Goal: Transaction & Acquisition: Book appointment/travel/reservation

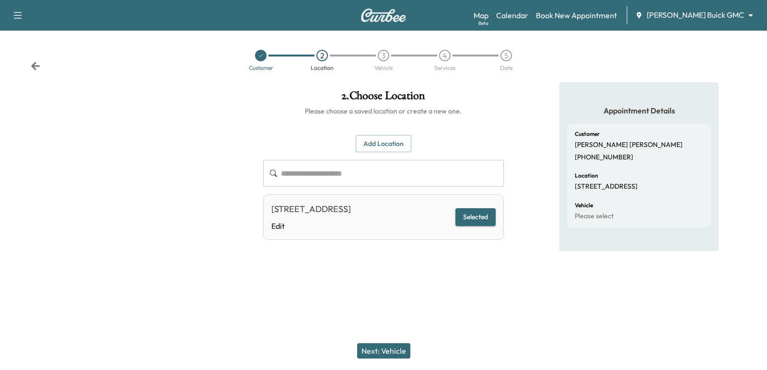
click at [34, 62] on icon at bounding box center [36, 66] width 10 height 10
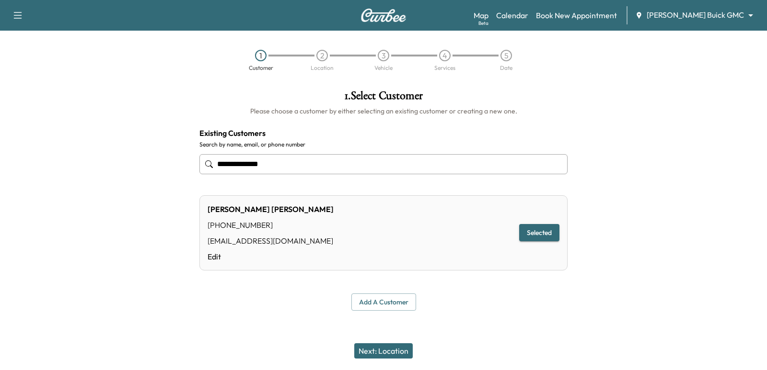
click at [410, 351] on button "Next: Location" at bounding box center [383, 351] width 58 height 15
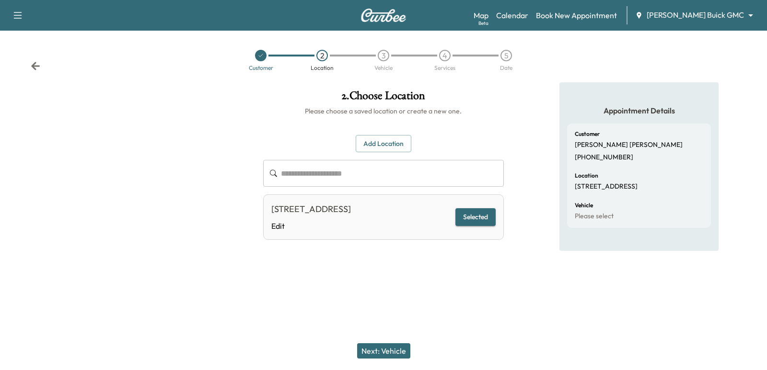
click at [377, 340] on div "Next: Vehicle" at bounding box center [383, 351] width 767 height 38
click at [382, 346] on button "Next: Vehicle" at bounding box center [383, 351] width 53 height 15
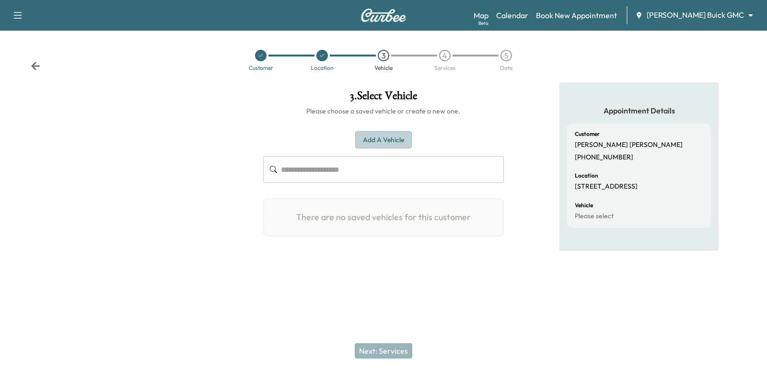
click at [383, 132] on button "Add a Vehicle" at bounding box center [383, 140] width 57 height 18
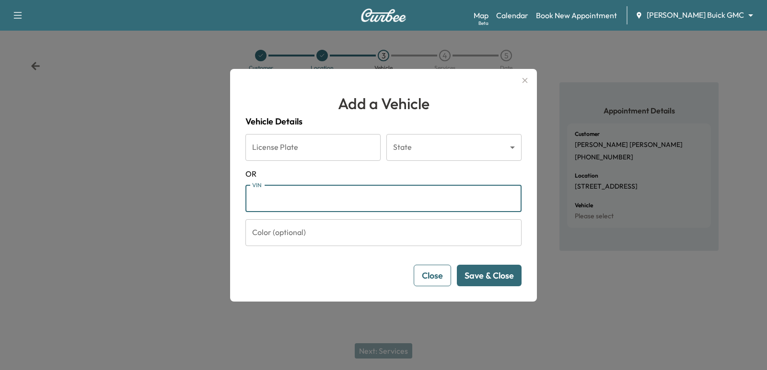
click at [413, 192] on input "VIN" at bounding box center [383, 198] width 276 height 27
paste input "**********"
type input "**********"
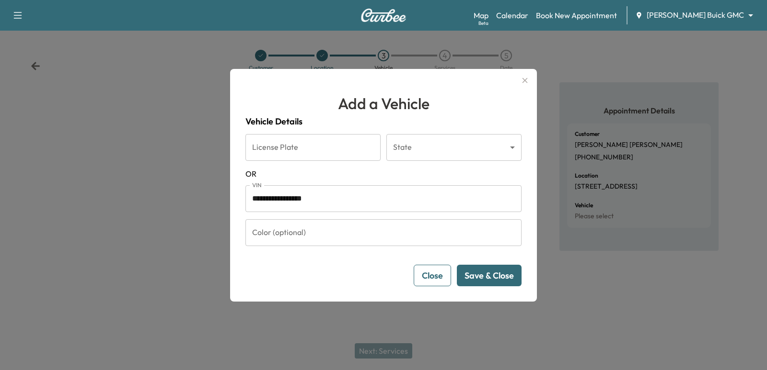
click at [486, 277] on button "Save & Close" at bounding box center [489, 276] width 65 height 22
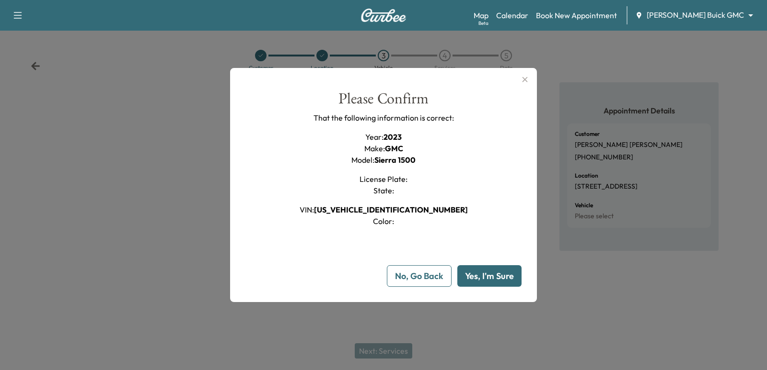
click at [486, 277] on button "Yes, I'm Sure" at bounding box center [489, 276] width 64 height 22
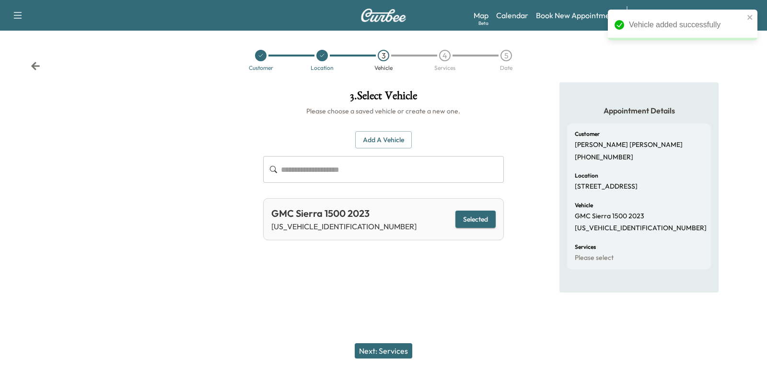
click at [399, 355] on button "Next: Services" at bounding box center [383, 351] width 57 height 15
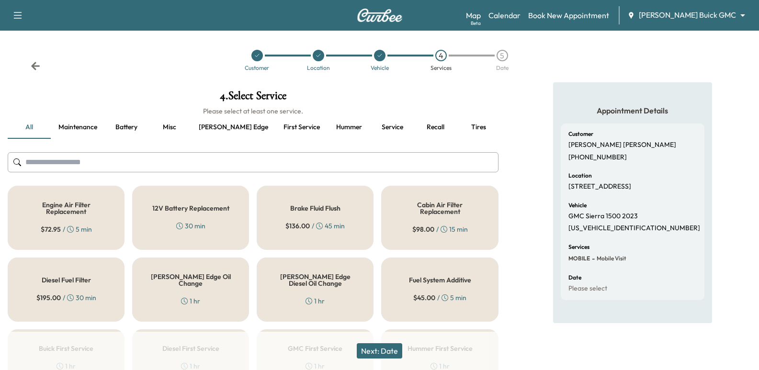
click at [570, 23] on div "Map Beta Calendar Book New Appointment [PERSON_NAME] Buick GMC ******** ​" at bounding box center [609, 15] width 286 height 18
click at [579, 17] on link "Book New Appointment" at bounding box center [568, 15] width 81 height 11
click at [609, 11] on link "Book New Appointment" at bounding box center [568, 15] width 81 height 11
click at [552, 23] on div "Map Beta Calendar Book New Appointment [PERSON_NAME] Buick GMC ******** ​" at bounding box center [609, 15] width 286 height 18
click at [521, 17] on link "Calendar" at bounding box center [505, 15] width 32 height 11
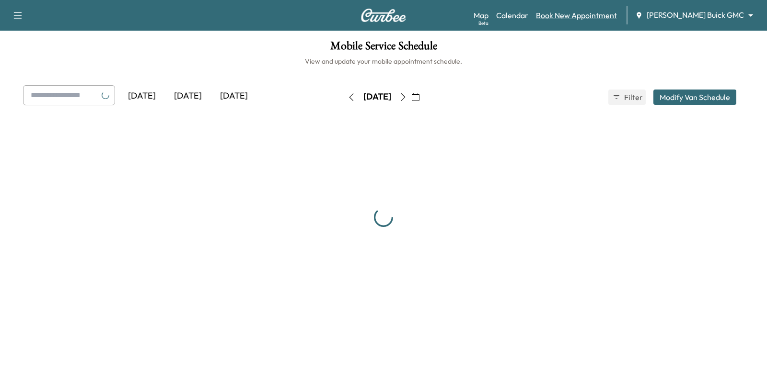
click at [588, 18] on link "Book New Appointment" at bounding box center [576, 15] width 81 height 11
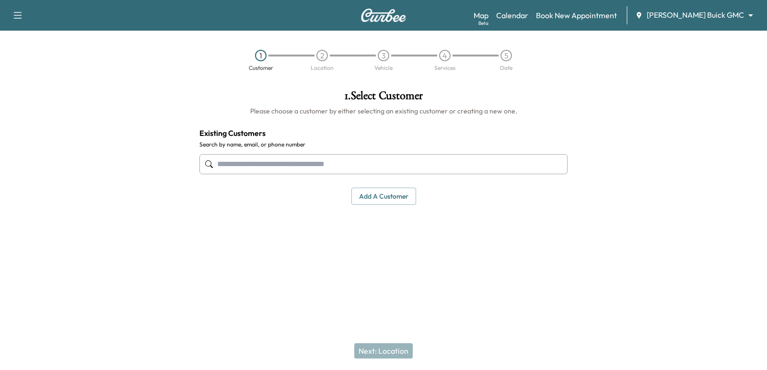
click at [401, 172] on input "text" at bounding box center [383, 164] width 368 height 20
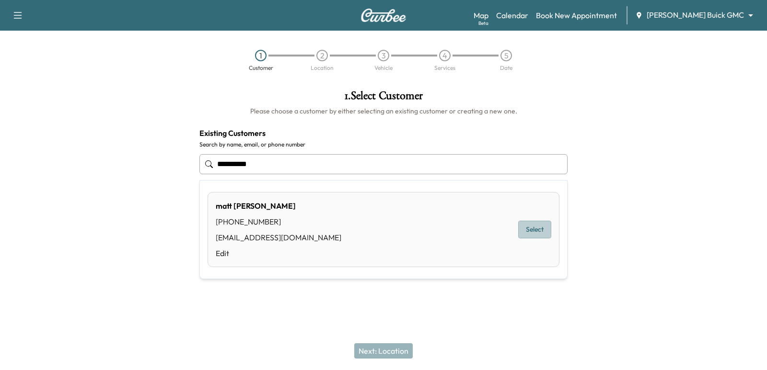
click at [523, 226] on button "Select" at bounding box center [534, 230] width 33 height 18
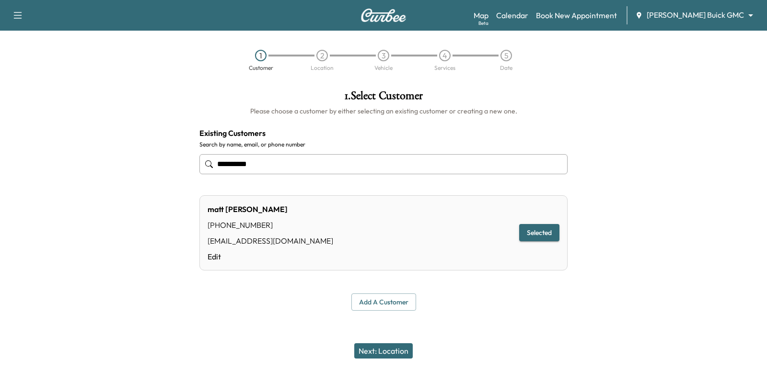
type input "**********"
click at [379, 349] on button "Next: Location" at bounding box center [383, 351] width 58 height 15
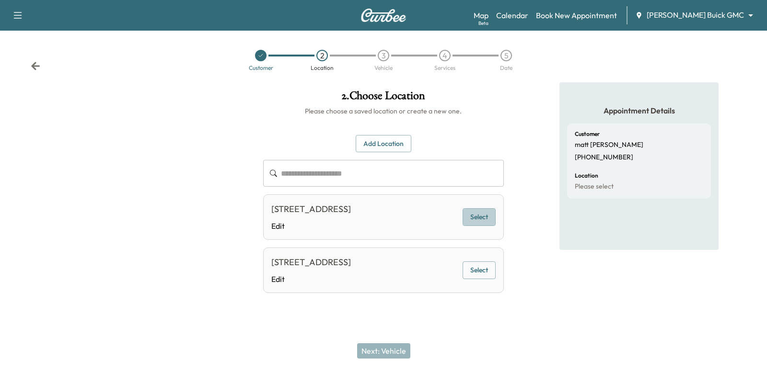
click at [489, 216] on button "Select" at bounding box center [478, 217] width 33 height 18
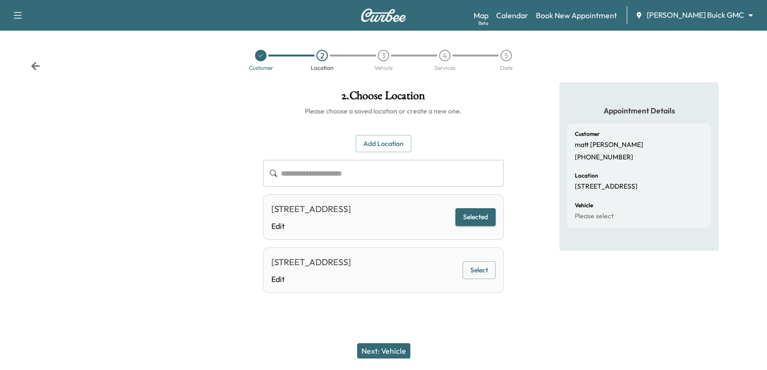
click at [397, 344] on button "Next: Vehicle" at bounding box center [383, 351] width 53 height 15
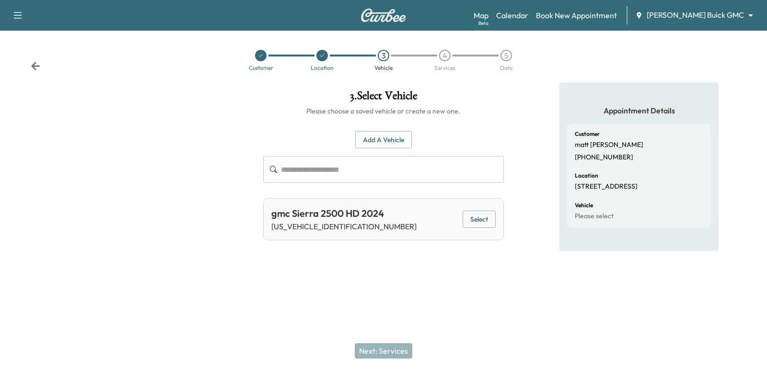
click at [463, 224] on button "Select" at bounding box center [478, 220] width 33 height 18
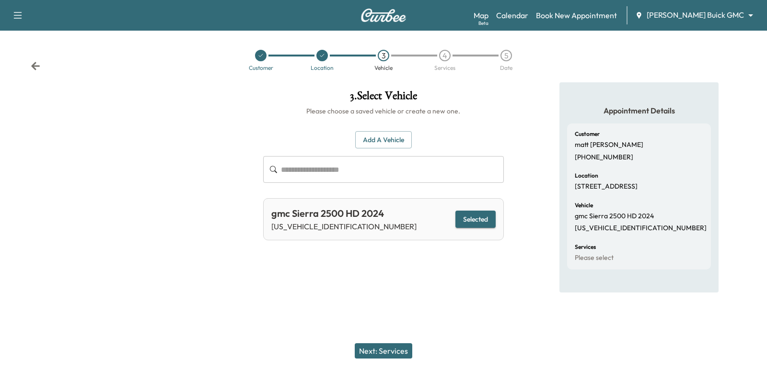
click at [395, 358] on button "Next: Services" at bounding box center [383, 351] width 57 height 15
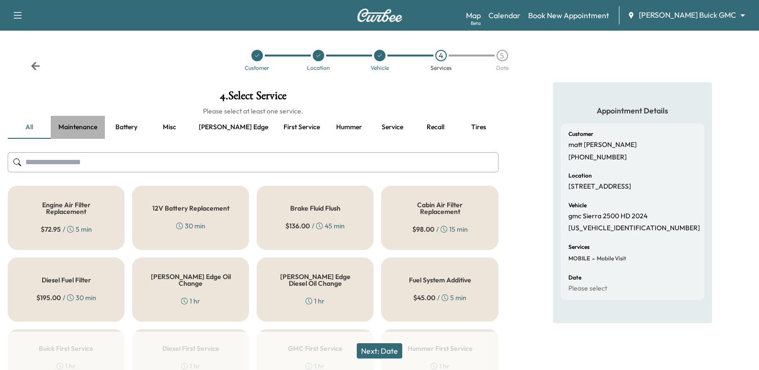
click at [101, 129] on button "Maintenance" at bounding box center [78, 127] width 54 height 23
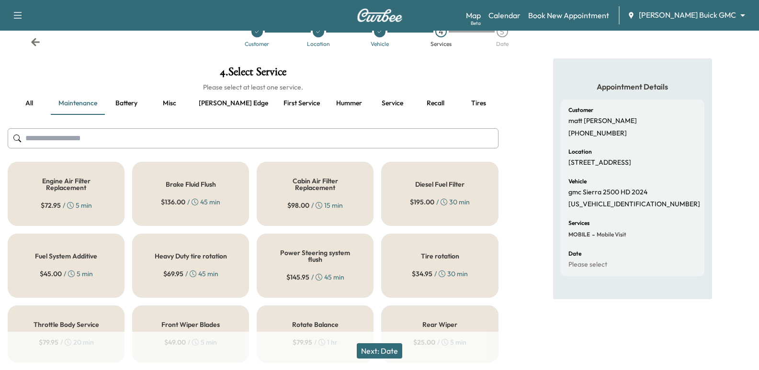
scroll to position [48, 0]
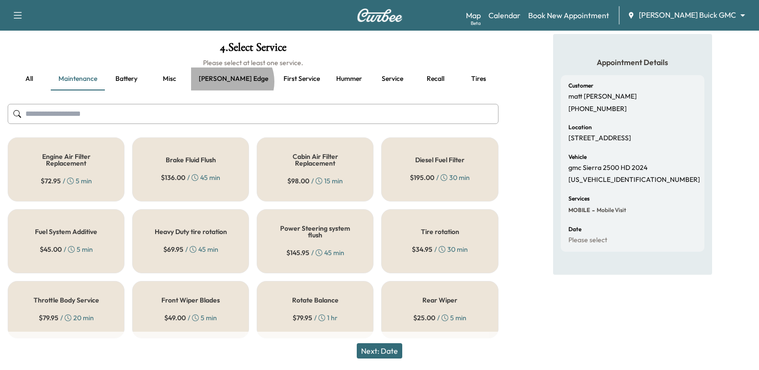
click at [231, 82] on button "[PERSON_NAME] edge" at bounding box center [233, 79] width 85 height 23
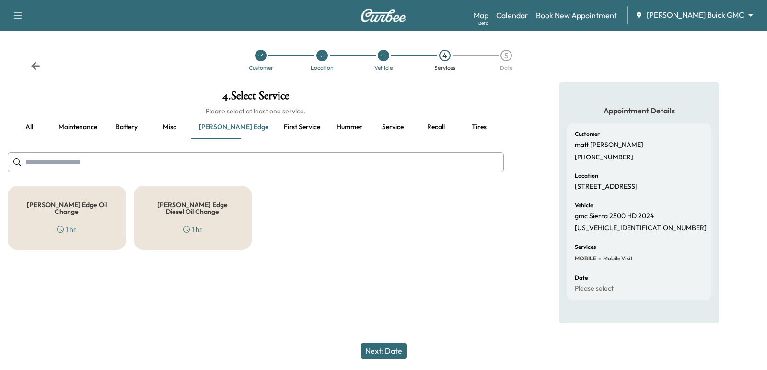
click at [79, 232] on div "[PERSON_NAME] Edge Oil Change 1 hr" at bounding box center [67, 218] width 118 height 64
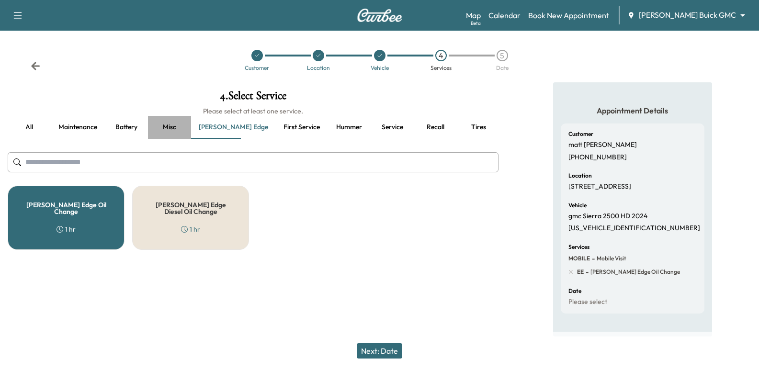
click at [171, 133] on button "Misc" at bounding box center [169, 127] width 43 height 23
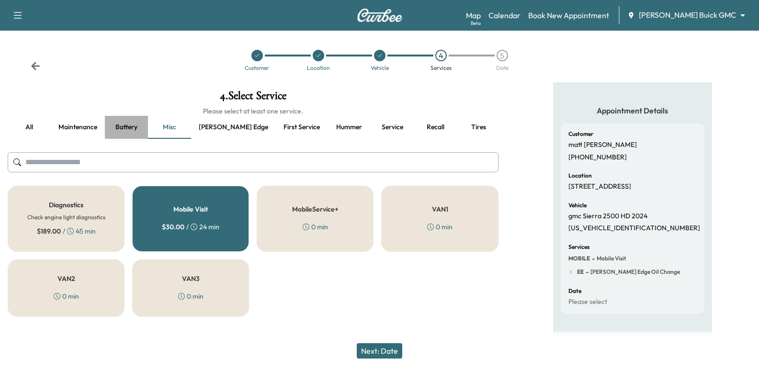
click at [141, 126] on button "Battery" at bounding box center [126, 127] width 43 height 23
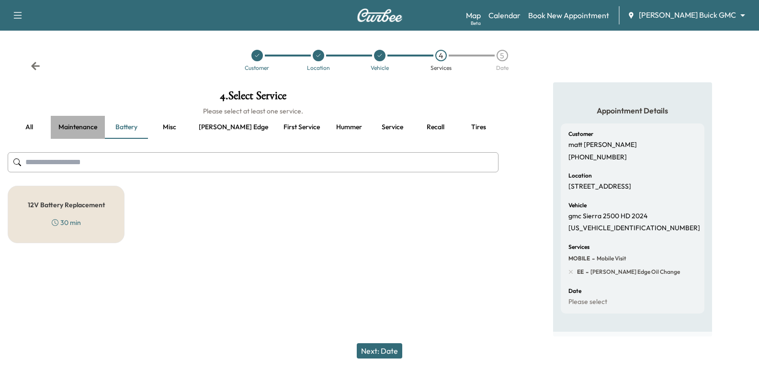
click at [70, 124] on button "Maintenance" at bounding box center [78, 127] width 54 height 23
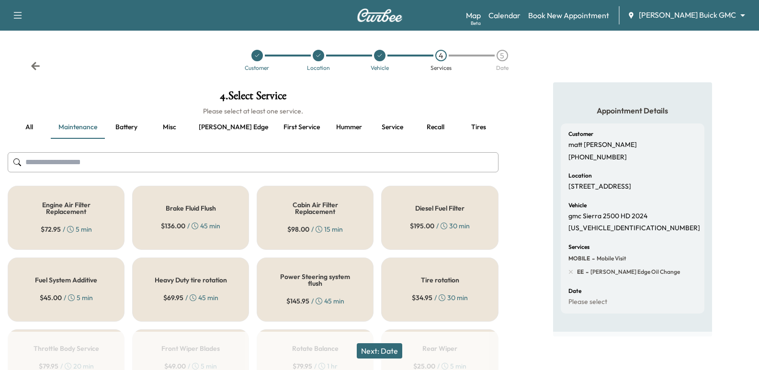
scroll to position [48, 0]
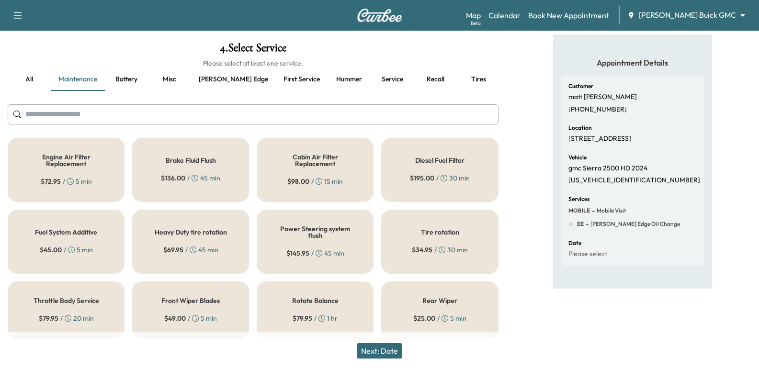
click at [431, 232] on h5 "Tire rotation" at bounding box center [440, 232] width 38 height 7
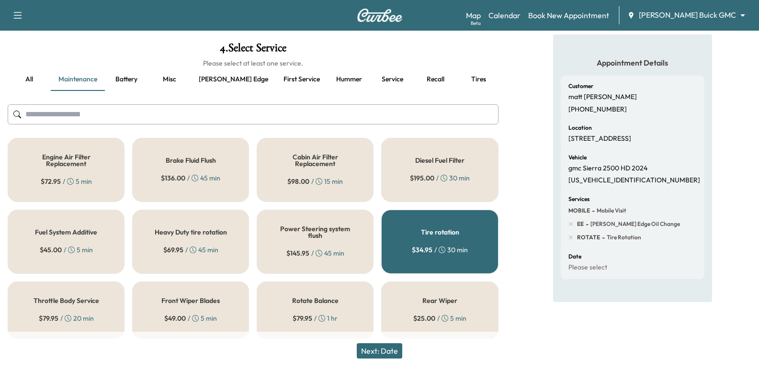
scroll to position [48, 0]
drag, startPoint x: 344, startPoint y: 78, endPoint x: 262, endPoint y: 86, distance: 83.3
click at [371, 78] on button "Service" at bounding box center [392, 79] width 43 height 23
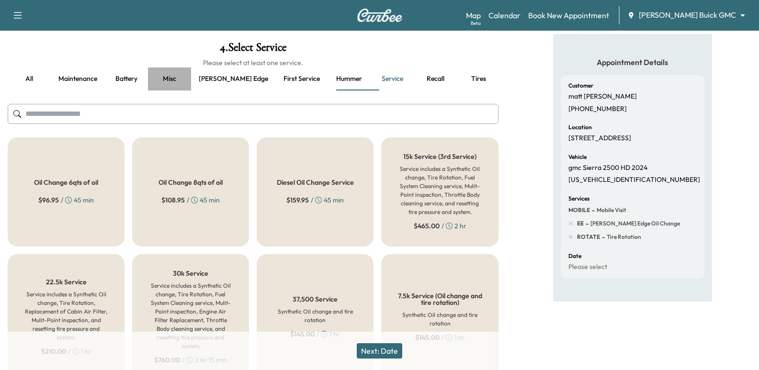
click at [172, 86] on button "Misc" at bounding box center [169, 79] width 43 height 23
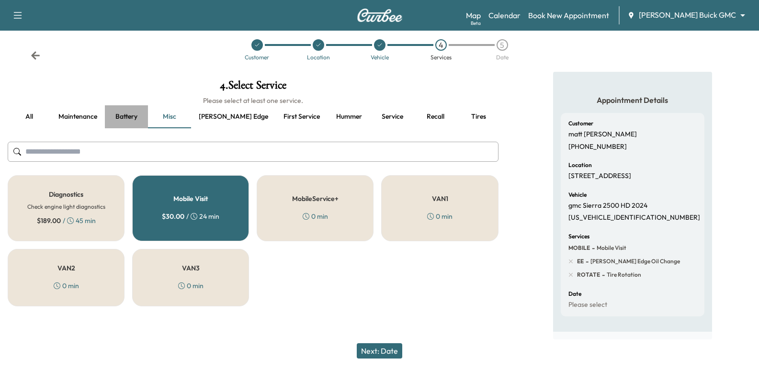
click at [124, 105] on button "Battery" at bounding box center [126, 116] width 43 height 23
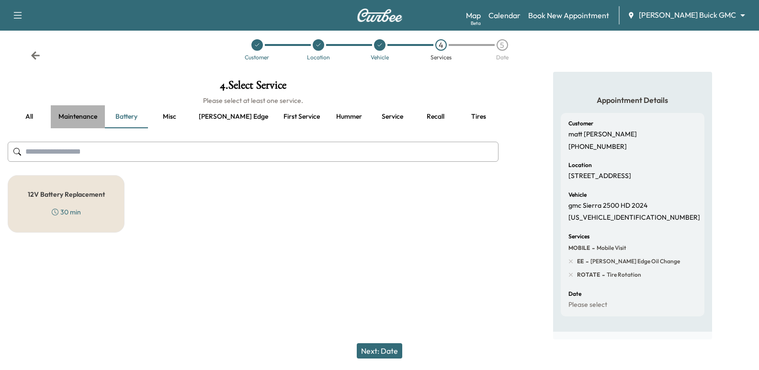
click at [76, 114] on button "Maintenance" at bounding box center [78, 116] width 54 height 23
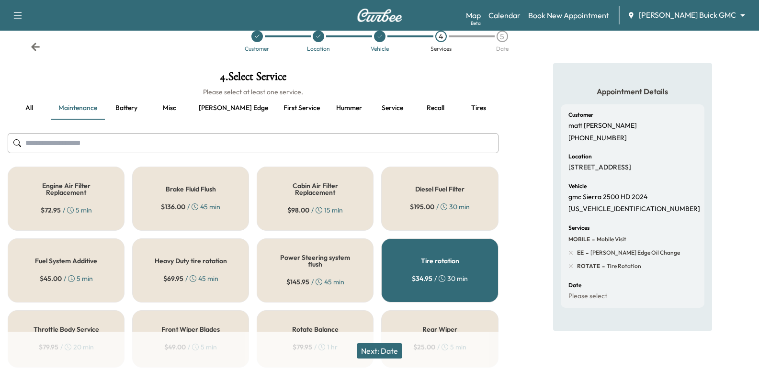
click at [101, 189] on h5 "Engine Air Filter Replacement" at bounding box center [65, 189] width 85 height 13
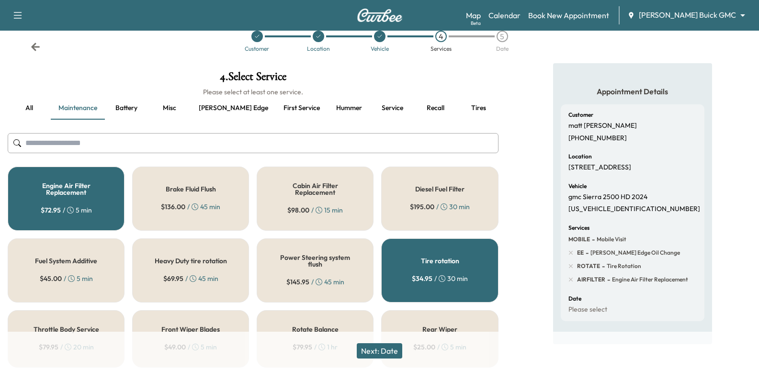
click at [358, 207] on div "Cabin Air Filter Replacement $ 98.00 / 15 min" at bounding box center [315, 199] width 117 height 64
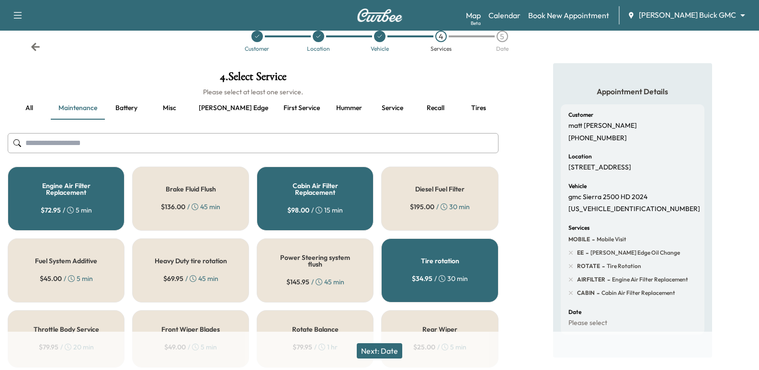
click at [65, 210] on div "$ 72.95 / 5 min" at bounding box center [66, 211] width 51 height 10
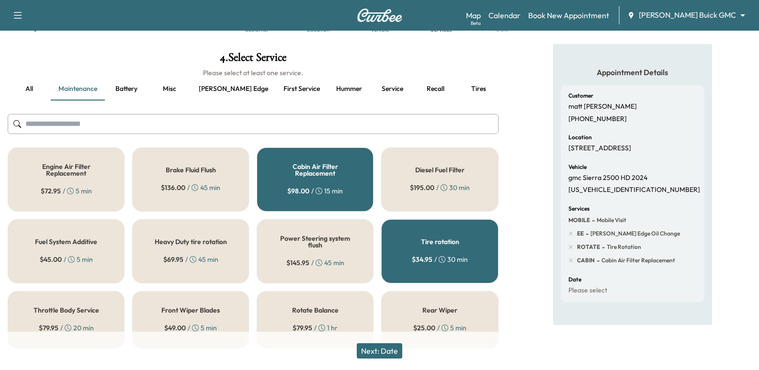
scroll to position [48, 0]
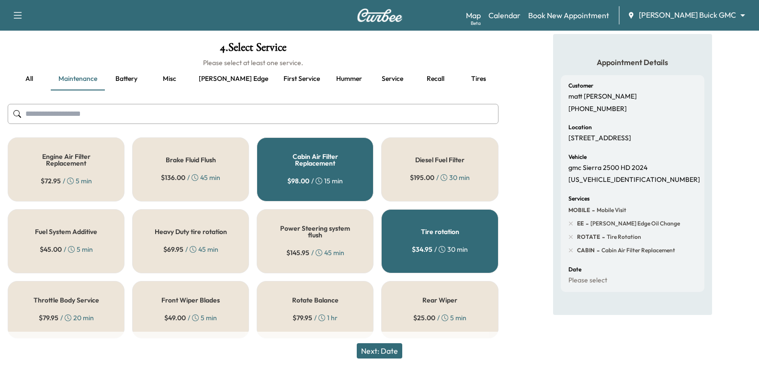
click at [457, 183] on div "Diesel Fuel Filter $ 195.00 / 30 min" at bounding box center [439, 170] width 117 height 64
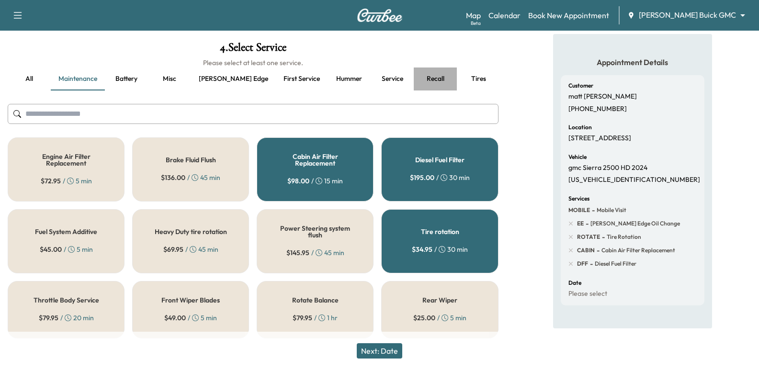
click at [414, 79] on button "Recall" at bounding box center [435, 79] width 43 height 23
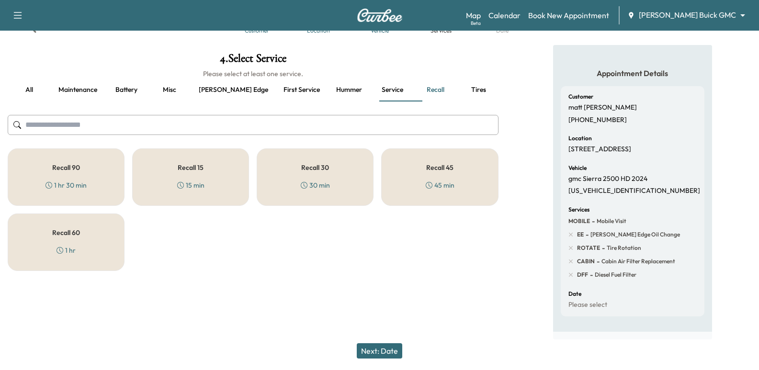
click at [455, 163] on div "Recall 45 45 min" at bounding box center [439, 177] width 117 height 57
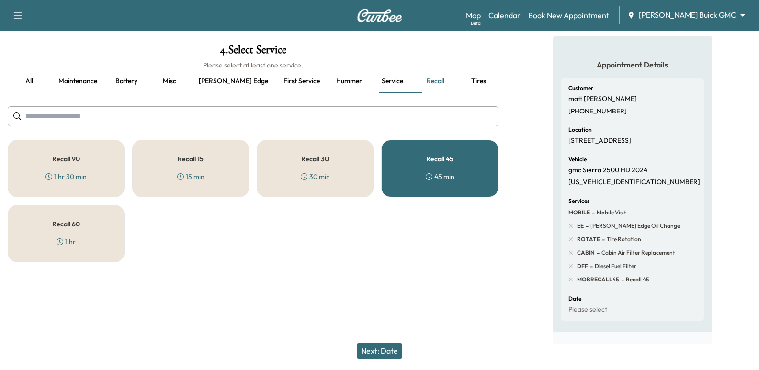
scroll to position [59, 0]
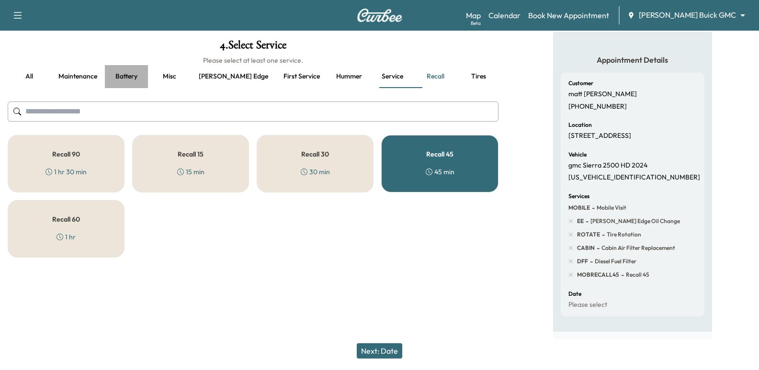
click at [131, 65] on button "Battery" at bounding box center [126, 76] width 43 height 23
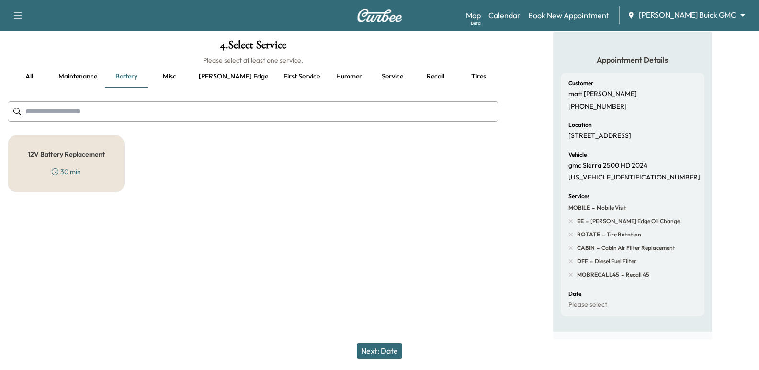
click at [86, 65] on button "Maintenance" at bounding box center [78, 76] width 54 height 23
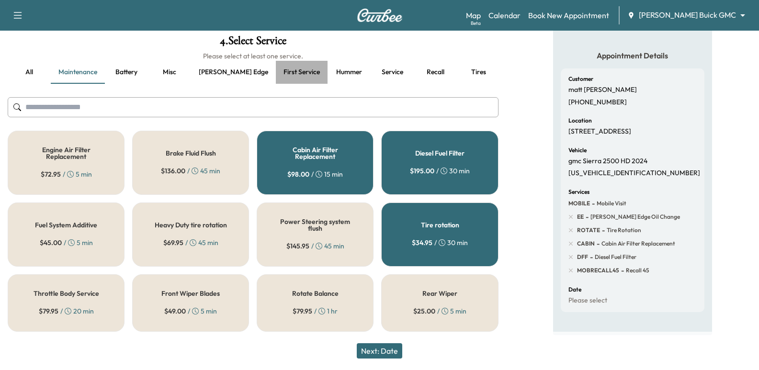
click at [276, 64] on button "First service" at bounding box center [302, 72] width 52 height 23
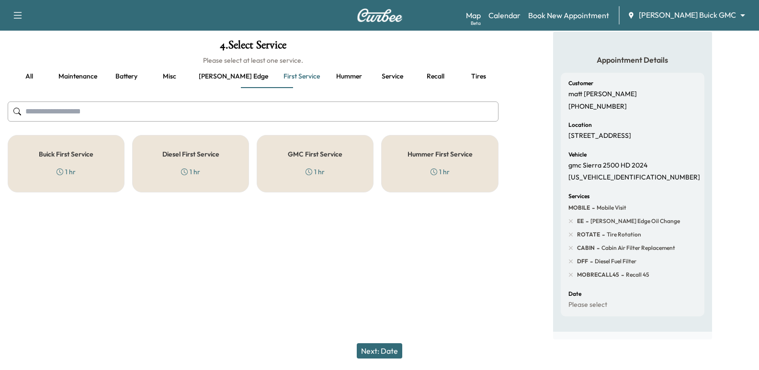
click at [32, 65] on button "all" at bounding box center [29, 76] width 43 height 23
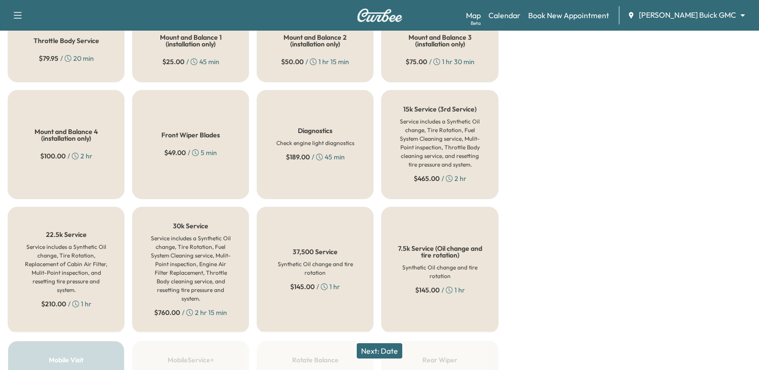
scroll to position [586, 0]
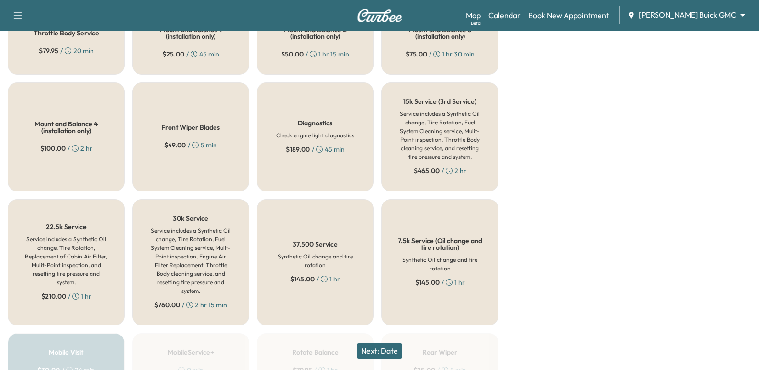
click at [102, 235] on h6 "Service includes a Synthetic Oil change, Tire Rotation, Replacement of Cabin Ai…" at bounding box center [65, 261] width 85 height 52
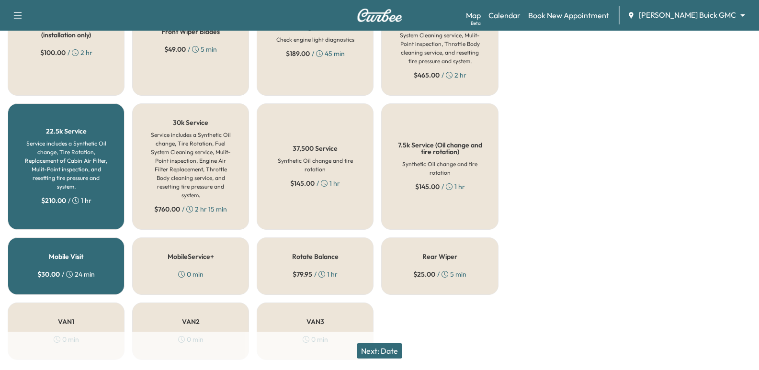
click at [86, 270] on div "$ 30.00 / 24 min" at bounding box center [65, 275] width 57 height 10
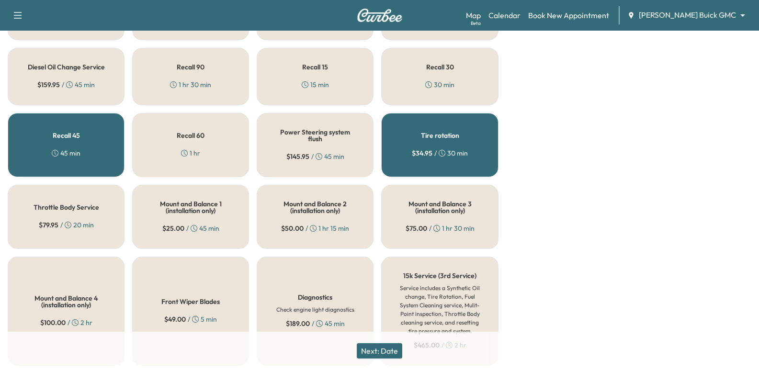
scroll to position [395, 0]
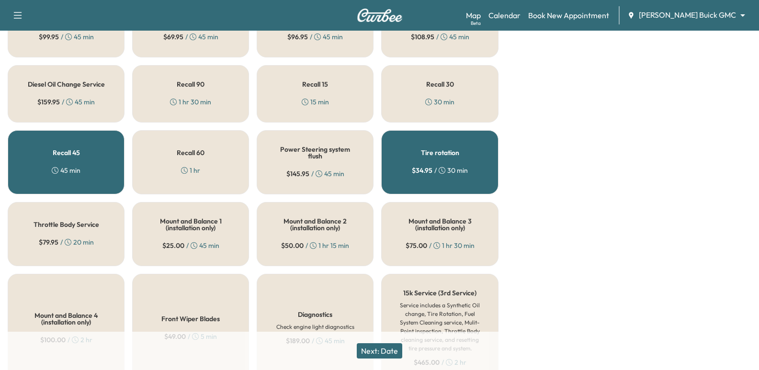
click at [433, 161] on div "Tire rotation $ 34.95 / 30 min" at bounding box center [439, 162] width 117 height 64
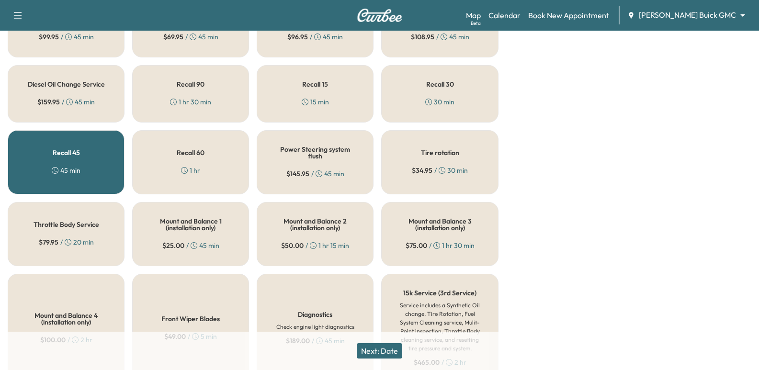
click at [111, 145] on div "Recall 45 45 min" at bounding box center [66, 162] width 117 height 64
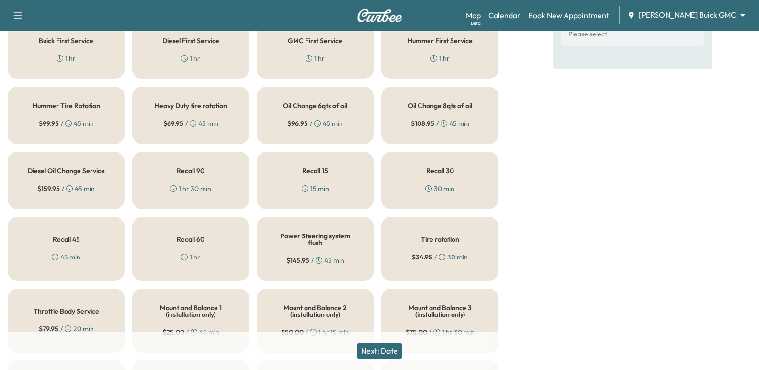
scroll to position [203, 0]
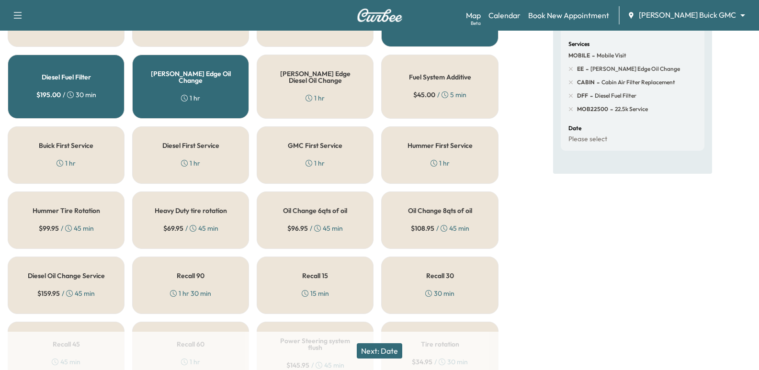
click at [109, 101] on div "Diesel Fuel Filter $ 195.00 / 30 min" at bounding box center [66, 87] width 117 height 64
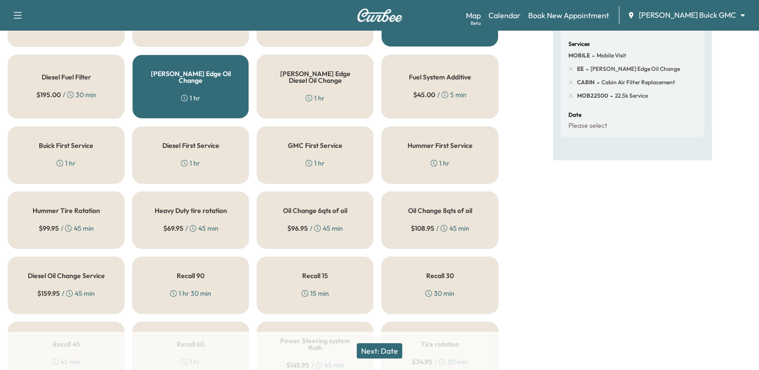
click at [178, 97] on div "[PERSON_NAME] Edge Oil Change 1 hr" at bounding box center [190, 87] width 117 height 64
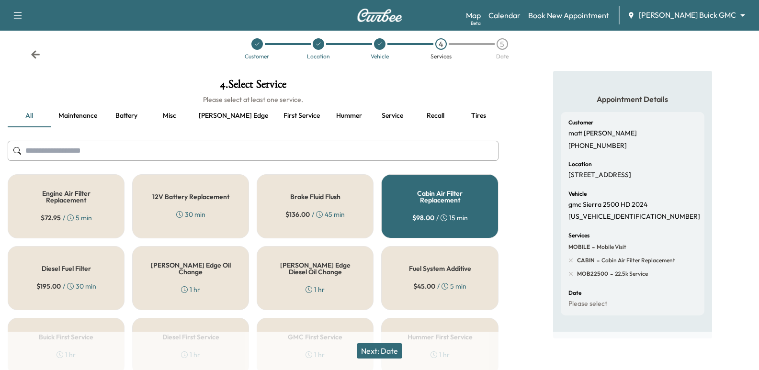
click at [451, 192] on h5 "Cabin Air Filter Replacement" at bounding box center [439, 196] width 85 height 13
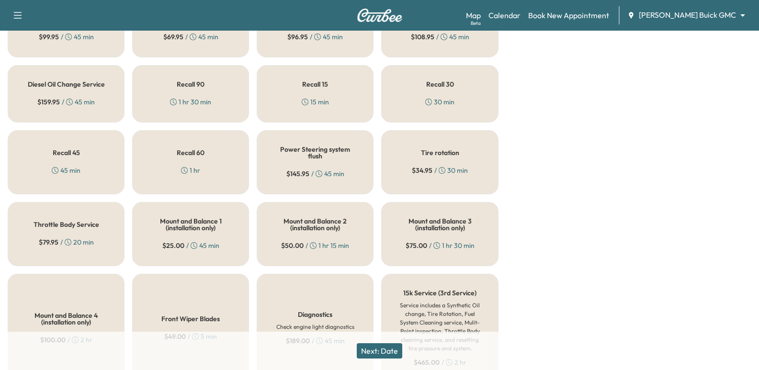
click at [86, 161] on div "Recall 45 45 min" at bounding box center [66, 162] width 117 height 64
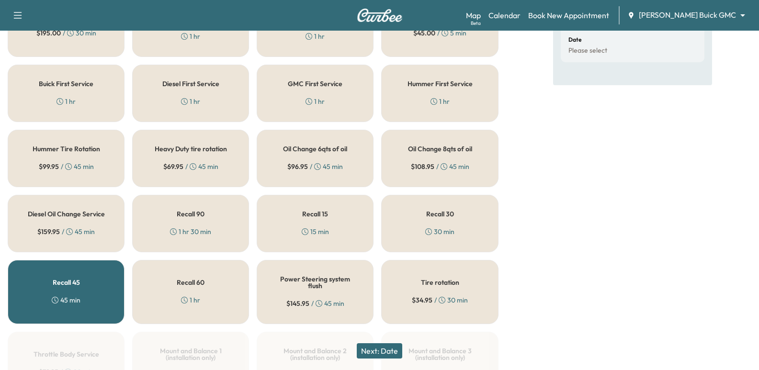
scroll to position [347, 0]
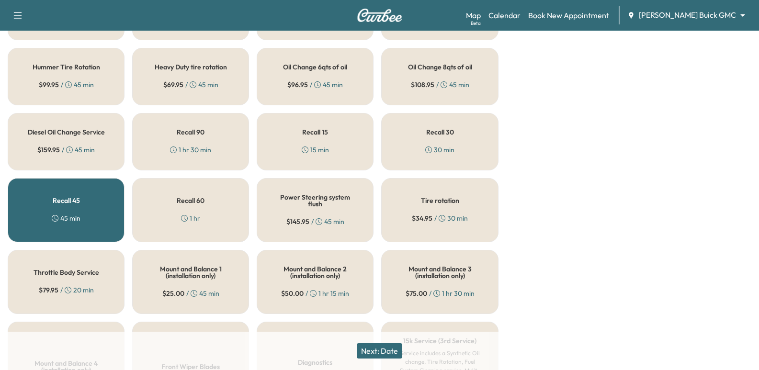
click at [83, 206] on div "Recall 45 45 min" at bounding box center [66, 210] width 117 height 64
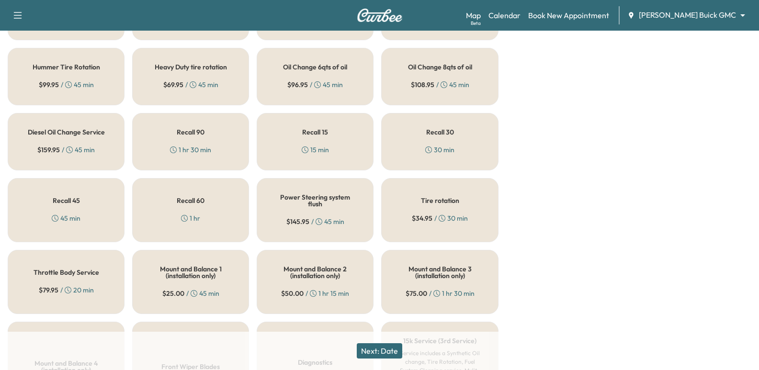
click at [83, 206] on div "Recall 45 45 min" at bounding box center [66, 210] width 117 height 64
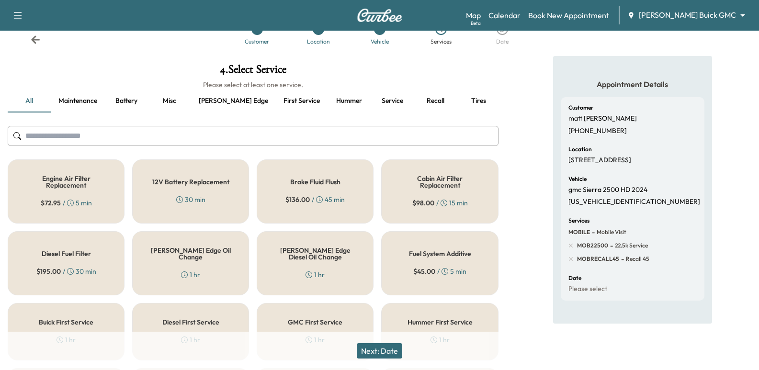
scroll to position [48, 0]
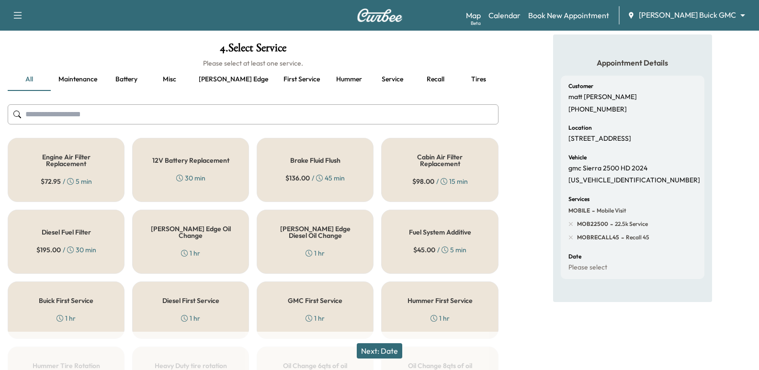
click at [639, 241] on span "Recall 45" at bounding box center [636, 238] width 25 height 8
click at [387, 345] on button "Next: Date" at bounding box center [380, 351] width 46 height 15
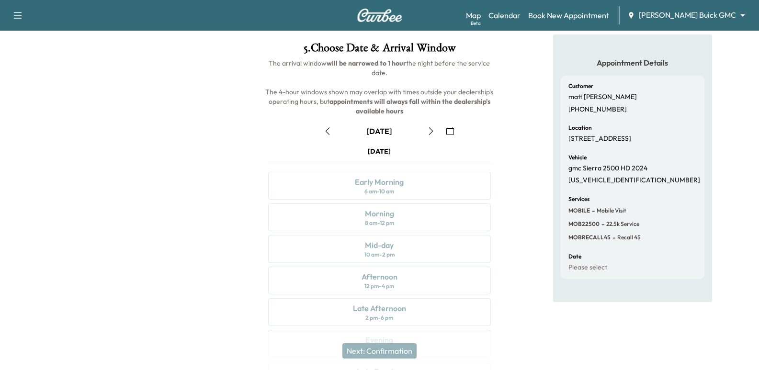
click at [450, 126] on button "button" at bounding box center [450, 131] width 16 height 15
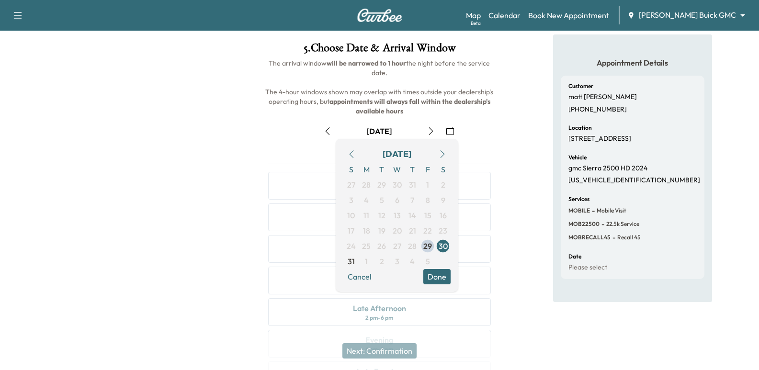
click at [321, 134] on button "button" at bounding box center [328, 131] width 16 height 15
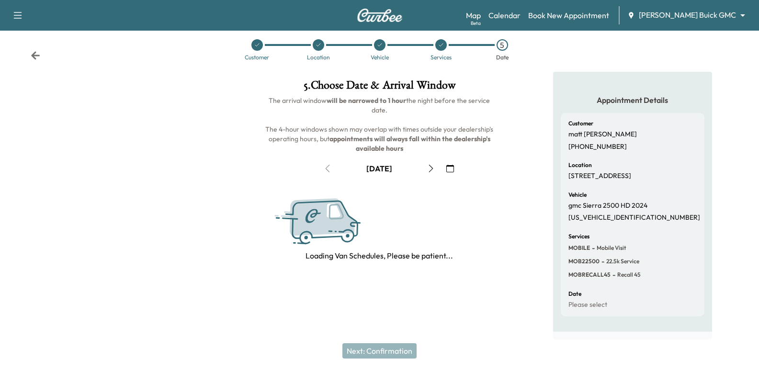
click at [37, 51] on icon at bounding box center [35, 55] width 9 height 8
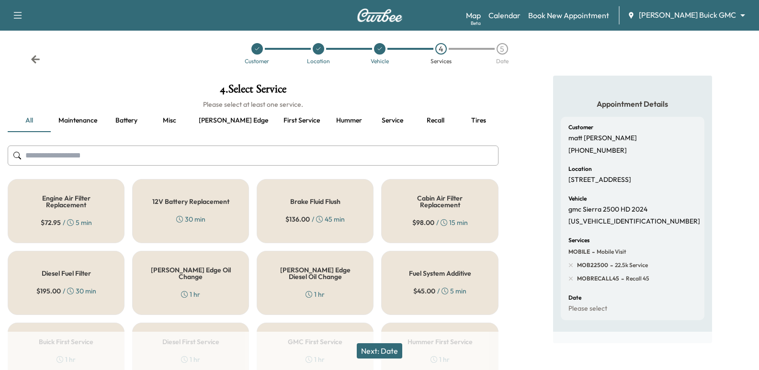
scroll to position [0, 0]
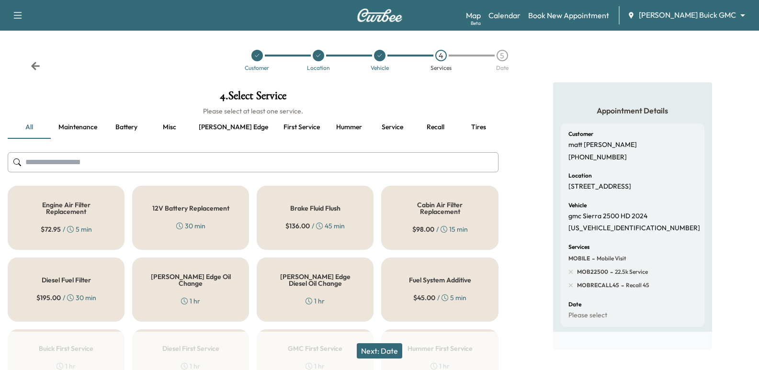
click at [197, 147] on div at bounding box center [253, 163] width 491 height 32
click at [210, 131] on button "[PERSON_NAME] edge" at bounding box center [233, 127] width 85 height 23
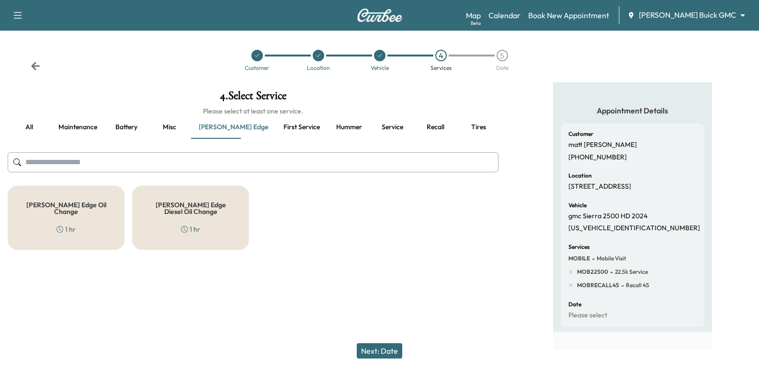
click at [457, 123] on button "Tires" at bounding box center [478, 127] width 43 height 23
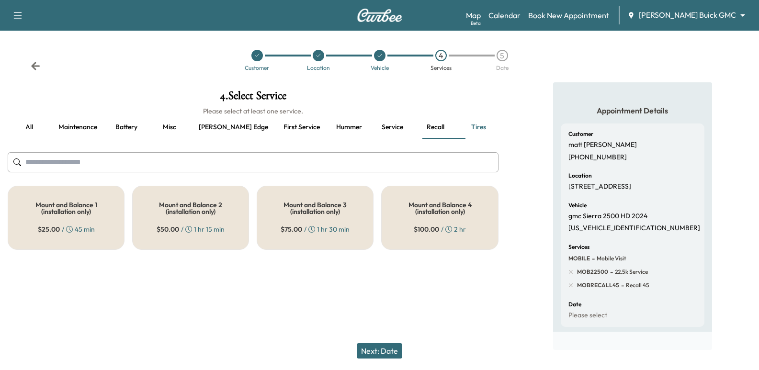
click at [414, 132] on button "Recall" at bounding box center [435, 127] width 43 height 23
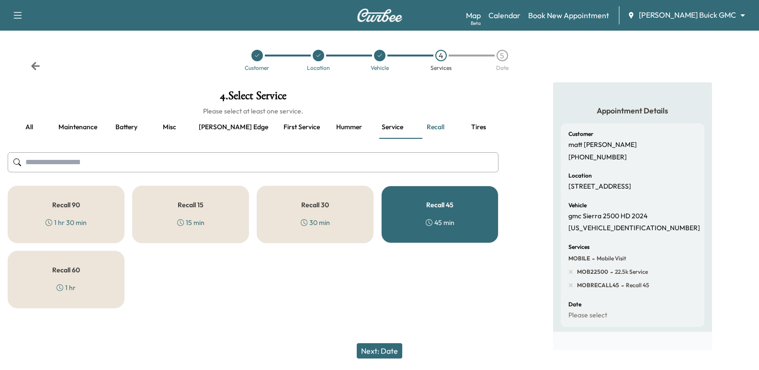
click at [371, 132] on button "Service" at bounding box center [392, 127] width 43 height 23
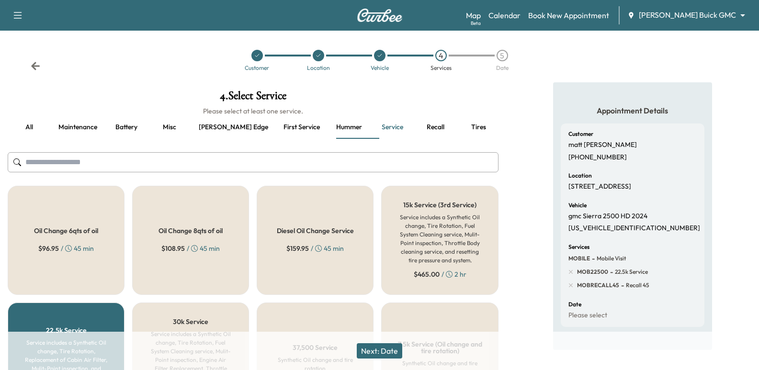
click at [344, 153] on input "text" at bounding box center [253, 162] width 491 height 20
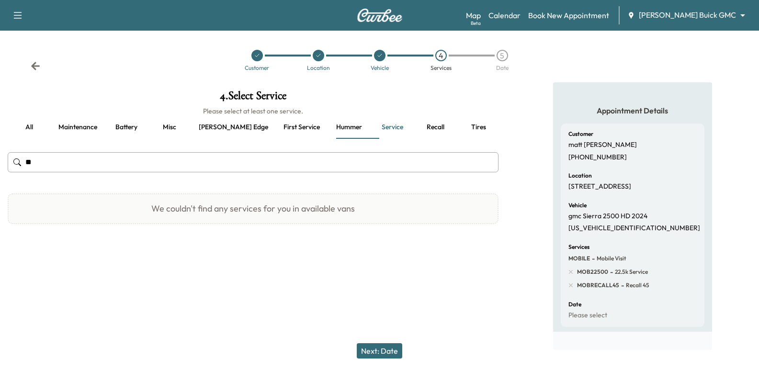
type input "*"
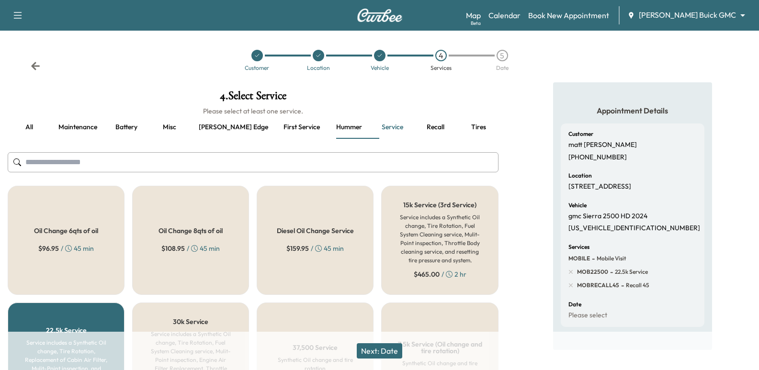
click at [414, 128] on button "Recall" at bounding box center [435, 127] width 43 height 23
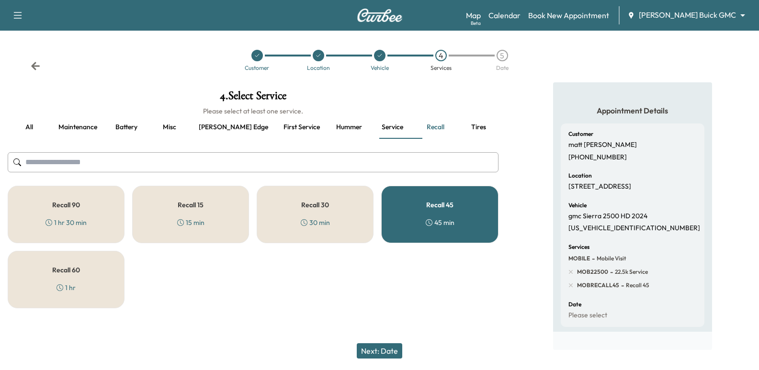
click at [375, 352] on button "Next: Date" at bounding box center [380, 351] width 46 height 15
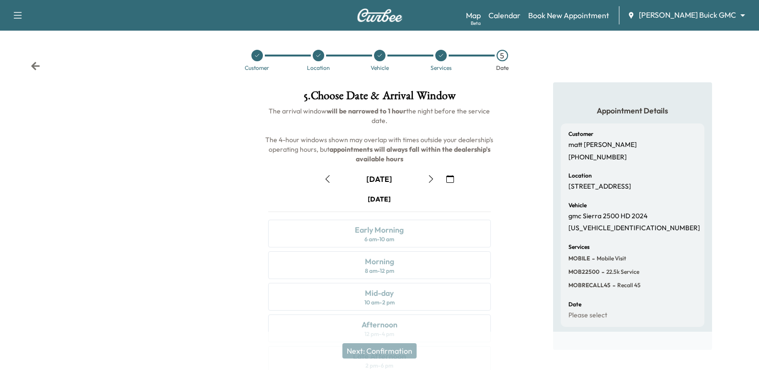
click at [450, 181] on icon "button" at bounding box center [451, 179] width 8 height 8
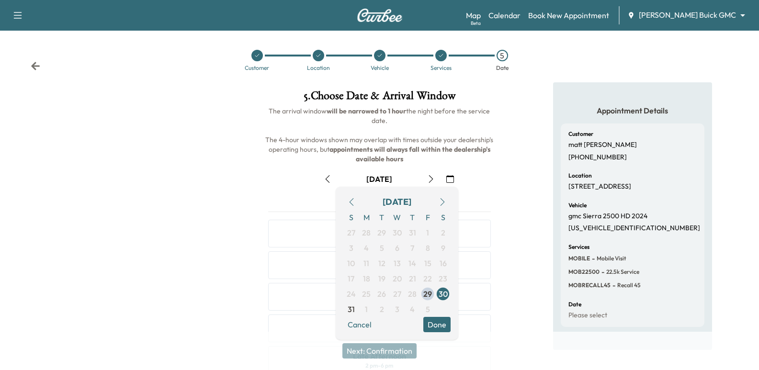
click at [445, 199] on icon "button" at bounding box center [443, 202] width 8 height 8
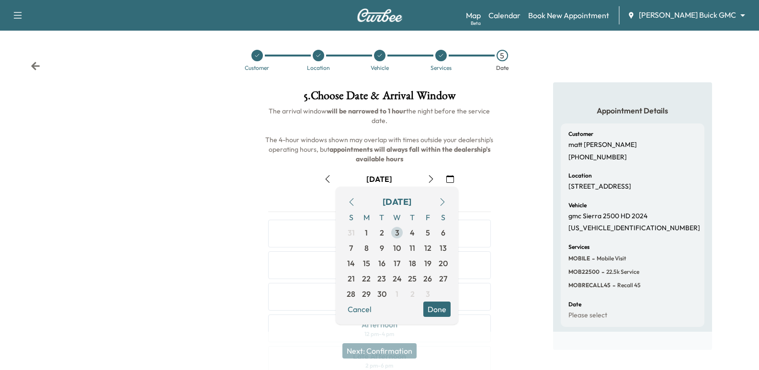
click at [399, 231] on span "3" at bounding box center [397, 232] width 4 height 11
click at [503, 152] on div "5 . Choose Date & Arrival Window The arrival window will be narrowed to 1 hour …" at bounding box center [379, 265] width 253 height 367
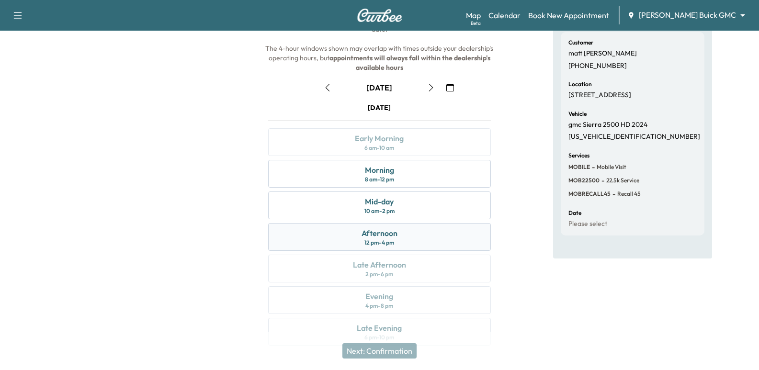
scroll to position [96, 0]
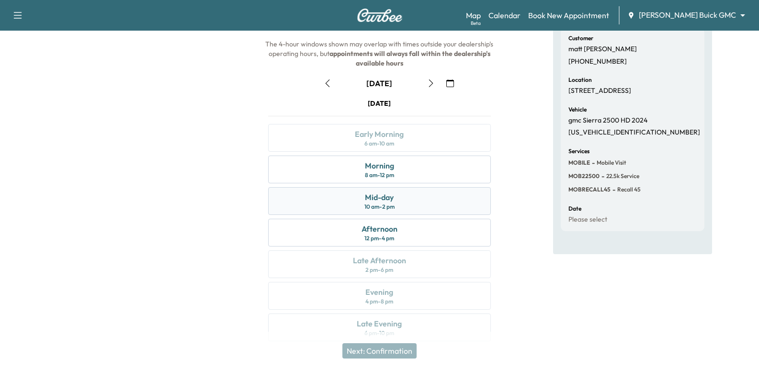
click at [405, 205] on div "Mid-day 10 am - 2 pm" at bounding box center [379, 201] width 222 height 28
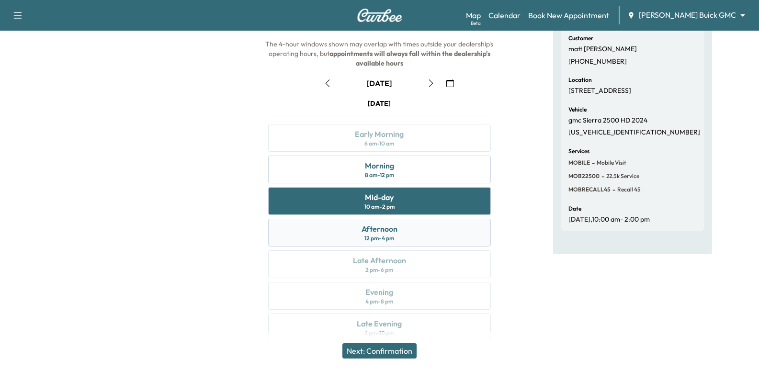
click at [410, 227] on div "Afternoon 12 pm - 4 pm" at bounding box center [379, 233] width 222 height 28
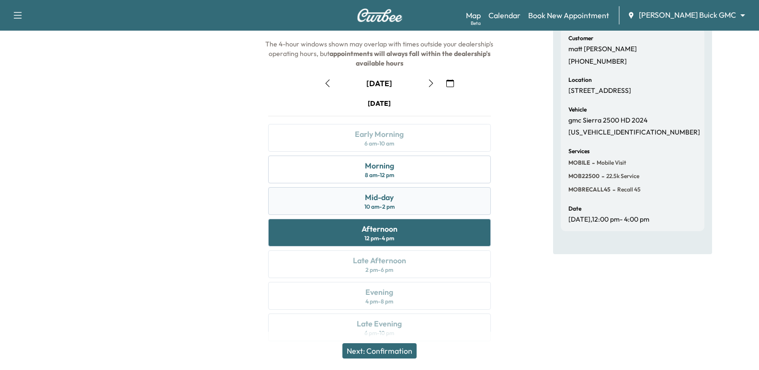
click at [400, 200] on div "Mid-day 10 am - 2 pm" at bounding box center [379, 201] width 222 height 28
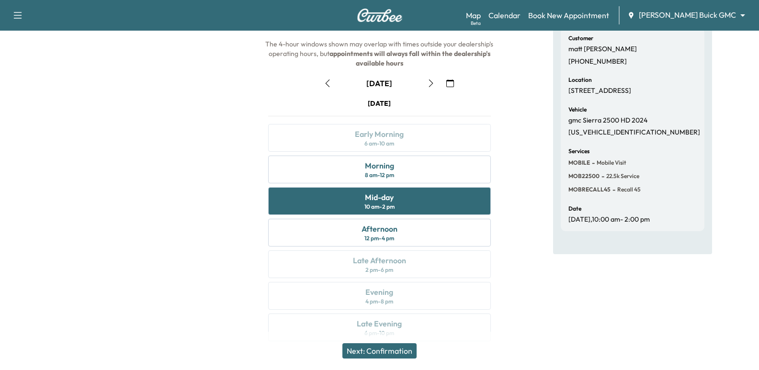
scroll to position [109, 0]
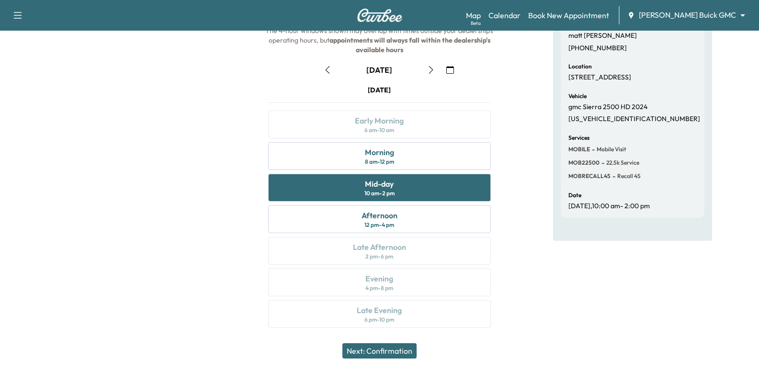
click at [397, 355] on button "Next: Confirmation" at bounding box center [380, 351] width 74 height 15
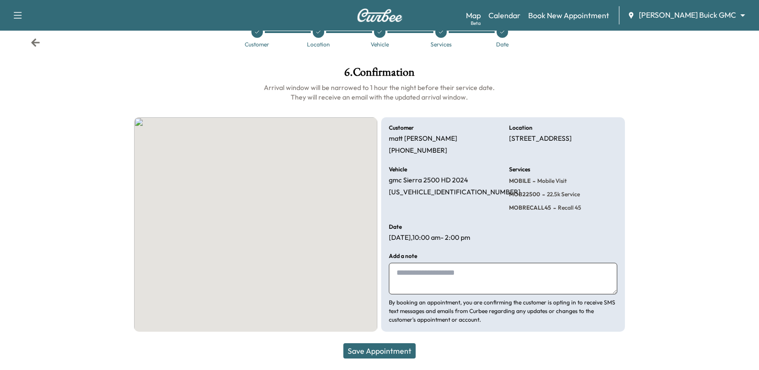
scroll to position [23, 0]
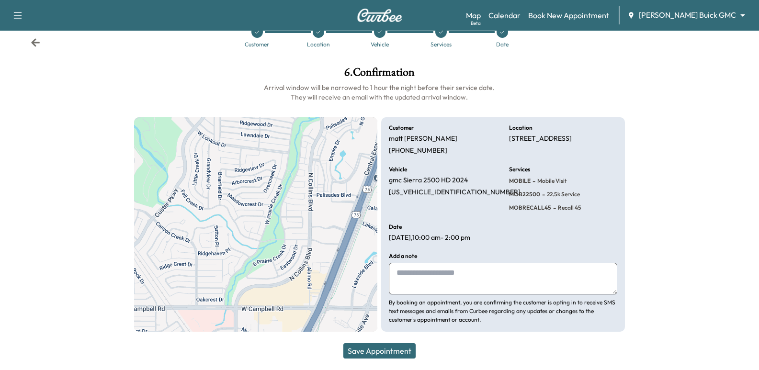
click at [499, 279] on textarea at bounding box center [503, 279] width 228 height 32
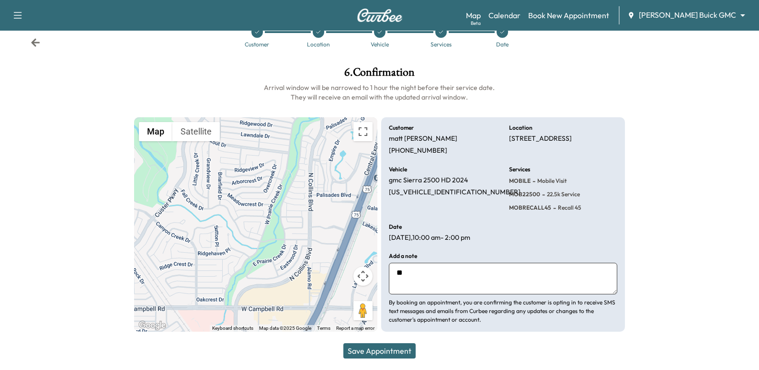
type textarea "*"
click at [574, 274] on textarea "**********" at bounding box center [503, 279] width 228 height 32
type textarea "**********"
click at [401, 348] on button "Save Appointment" at bounding box center [380, 351] width 72 height 15
